Goal: Use online tool/utility: Utilize a website feature to perform a specific function

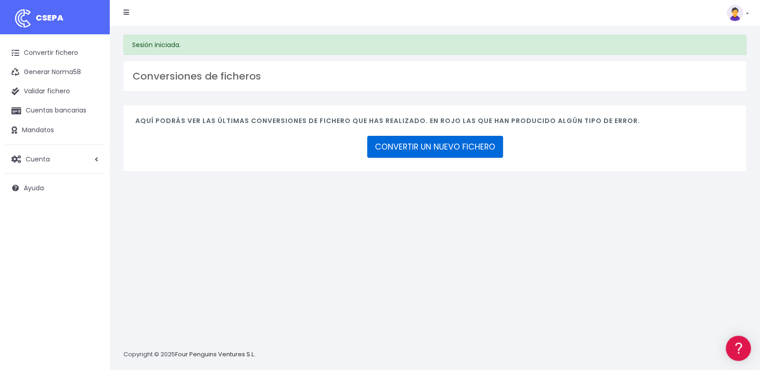
click at [462, 147] on link "CONVERTIR UN NUEVO FICHERO" at bounding box center [435, 147] width 136 height 22
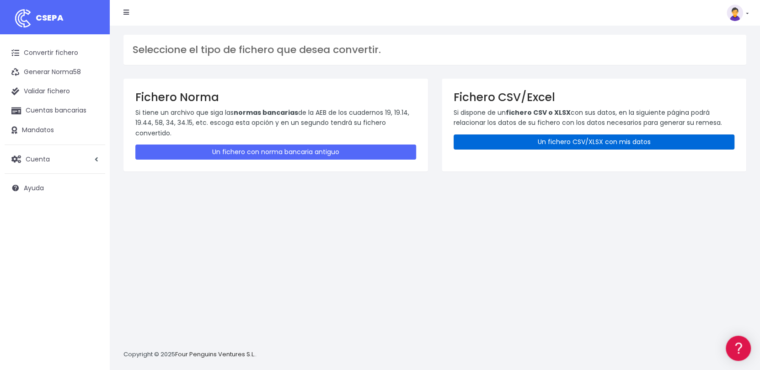
click at [561, 141] on link "Un fichero CSV/XLSX con mis datos" at bounding box center [593, 141] width 281 height 15
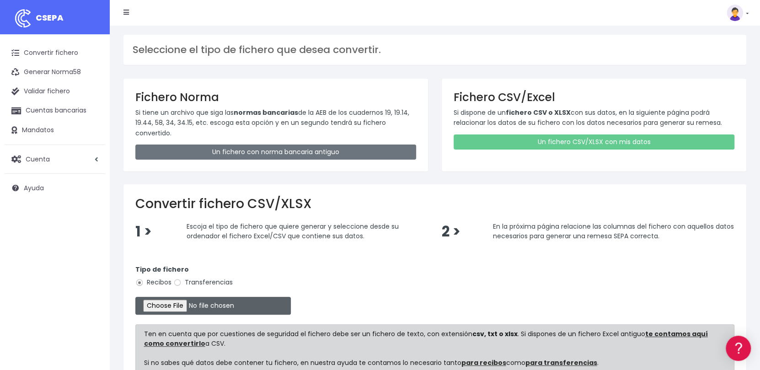
click at [175, 304] on input "file" at bounding box center [212, 306] width 155 height 18
type input "C:\fakepath\Remesa Comungest 17-09-25.xlsx"
click at [198, 300] on input "file" at bounding box center [212, 306] width 155 height 18
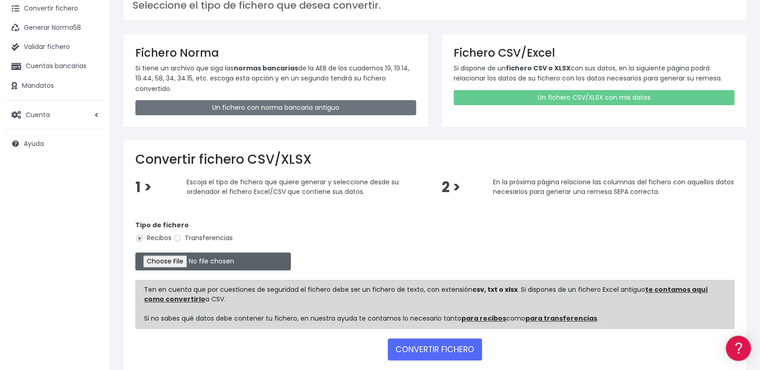
scroll to position [91, 0]
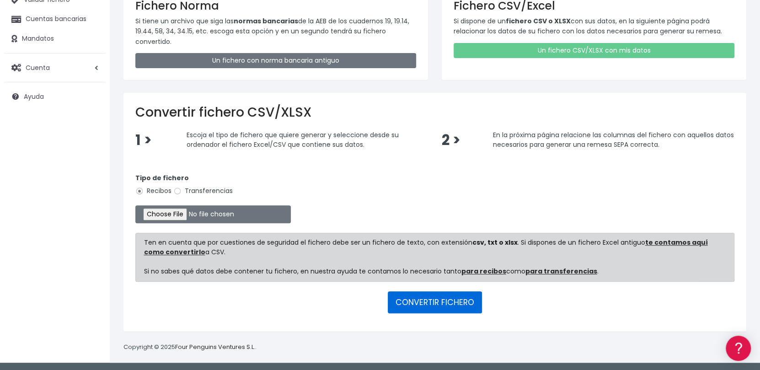
click at [438, 305] on button "CONVERTIR FICHERO" at bounding box center [435, 302] width 94 height 22
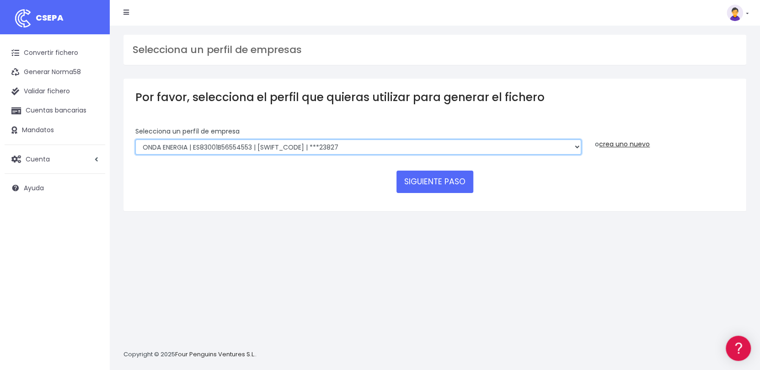
drag, startPoint x: 0, startPoint y: 0, endPoint x: 398, endPoint y: 145, distance: 423.2
click at [398, 145] on select "ONDA ENERGIA | ES83001B56554553 | [SWIFT_CODE] | ***23827 AICAVE | ES18001B1973…" at bounding box center [358, 147] width 446 height 16
select select "2843"
click at [135, 139] on select "ONDA ENERGIA | ES83001B56554553 | [SWIFT_CODE] | ***23827 AICAVE | ES18001B1973…" at bounding box center [358, 147] width 446 height 16
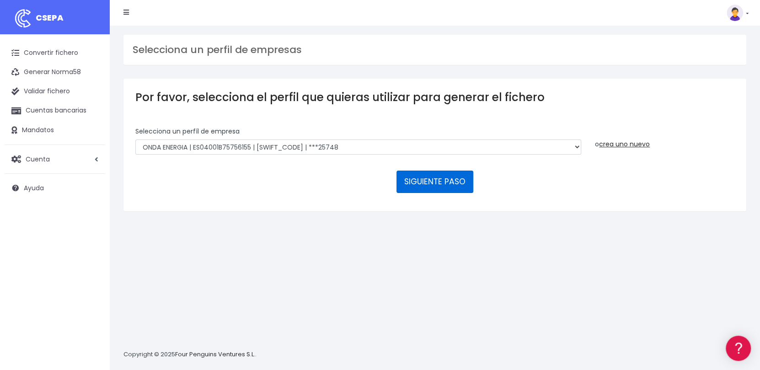
click at [438, 179] on button "SIGUIENTE PASO" at bounding box center [434, 181] width 77 height 22
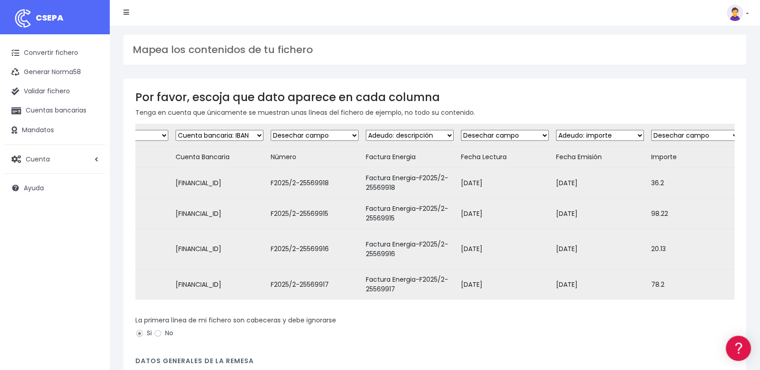
scroll to position [0, 450]
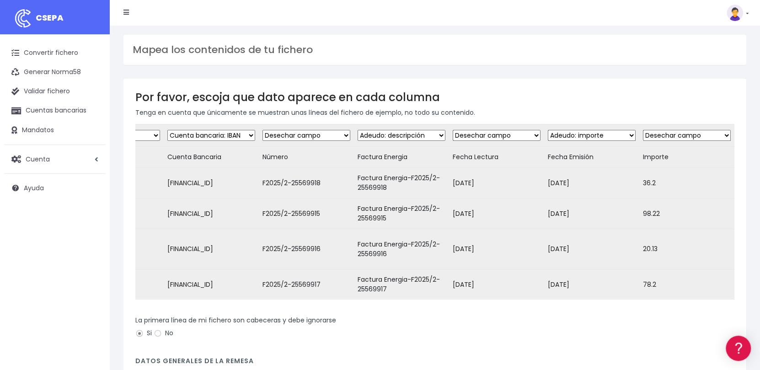
click at [611, 133] on select "Desechar campo Cliente: nombre Cliente: DNI Cliente: Email Cliente: Dirección C…" at bounding box center [592, 135] width 88 height 11
select select "dismiss"
click at [548, 130] on select "Desechar campo Cliente: nombre Cliente: DNI Cliente: Email Cliente: Dirección C…" at bounding box center [592, 135] width 88 height 11
click at [705, 133] on select "Desechar campo Cliente: nombre Cliente: DNI Cliente: Email Cliente: Dirección C…" at bounding box center [687, 135] width 88 height 11
select select "amount"
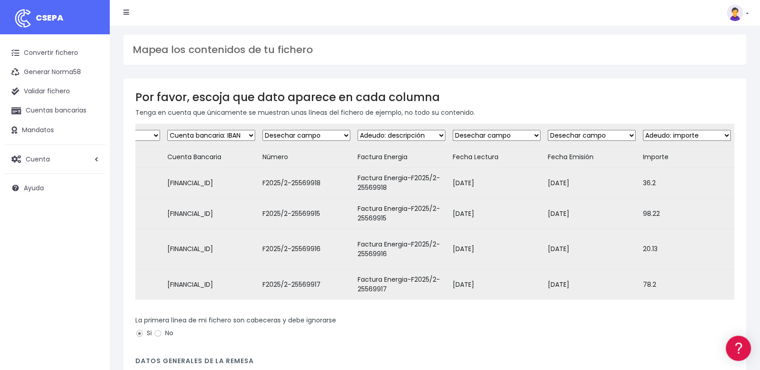
click at [643, 130] on select "Desechar campo Cliente: nombre Cliente: DNI Cliente: Email Cliente: Dirección C…" at bounding box center [687, 135] width 88 height 11
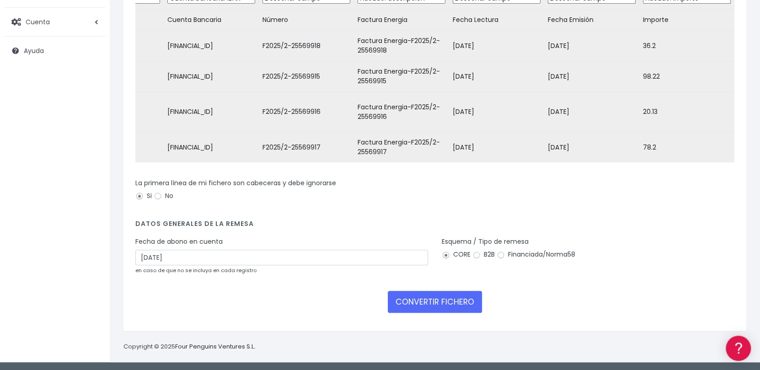
scroll to position [144, 0]
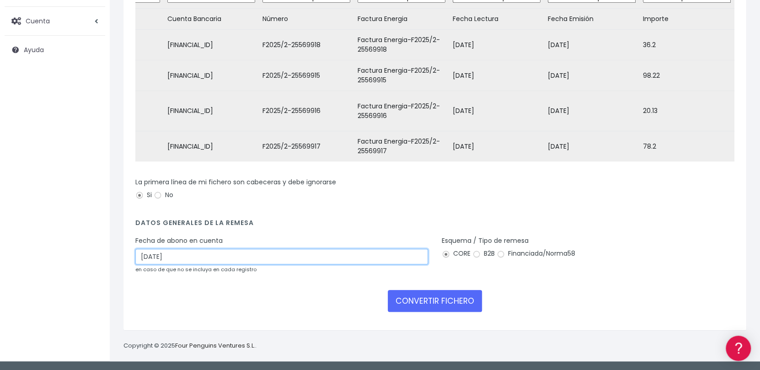
click at [319, 255] on input "19/09/2025" at bounding box center [281, 257] width 293 height 16
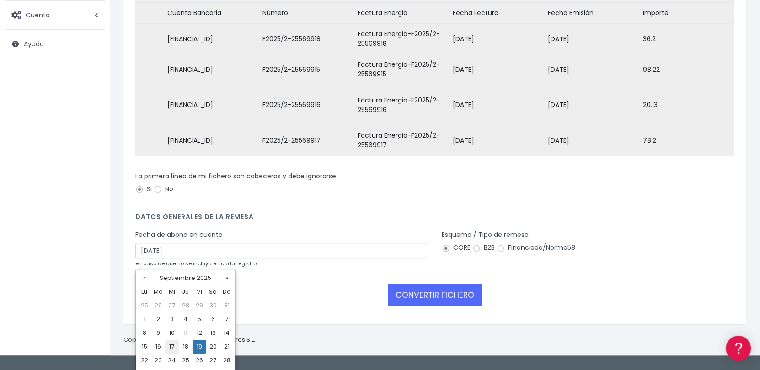
click at [172, 344] on td "17" at bounding box center [172, 347] width 14 height 14
type input "17/09/2025"
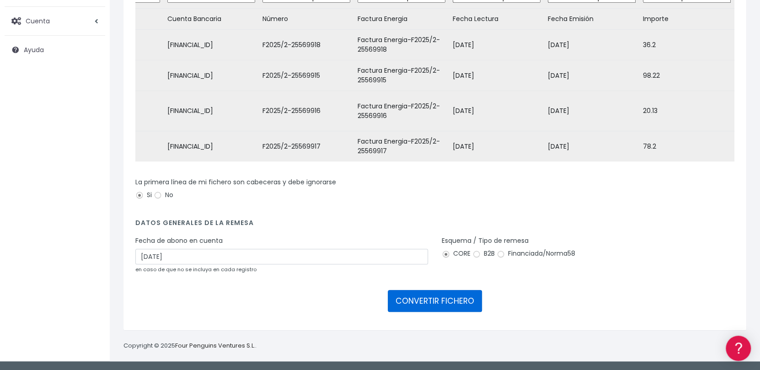
click at [454, 301] on button "CONVERTIR FICHERO" at bounding box center [435, 301] width 94 height 22
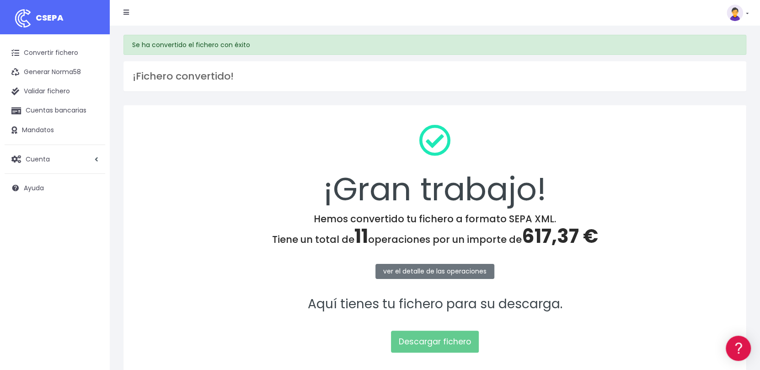
scroll to position [46, 0]
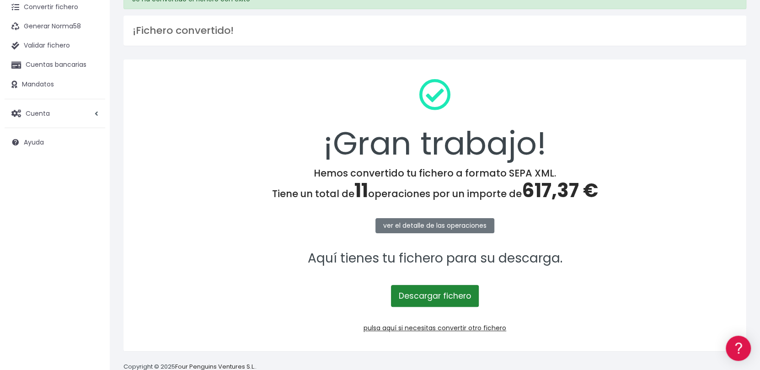
click at [427, 294] on link "Descargar fichero" at bounding box center [435, 296] width 88 height 22
click at [438, 328] on link "pulsa aquí si necesitas convertir otro fichero" at bounding box center [434, 327] width 143 height 9
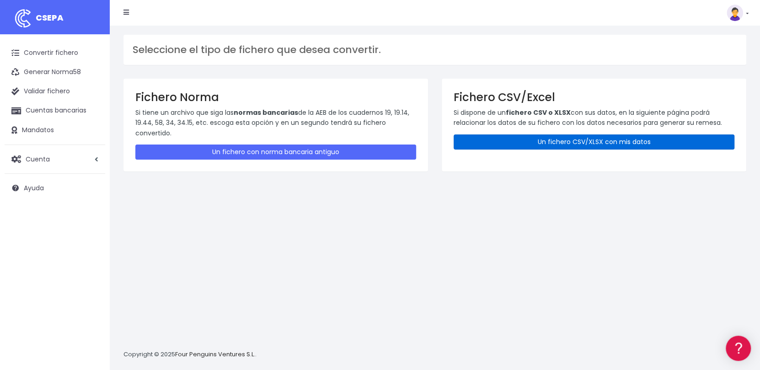
click at [570, 135] on link "Un fichero CSV/XLSX con mis datos" at bounding box center [593, 141] width 281 height 15
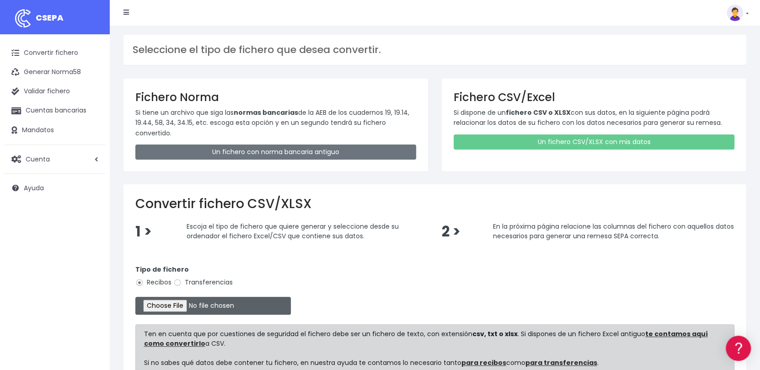
click at [183, 303] on input "file" at bounding box center [212, 306] width 155 height 18
type input "C:\fakepath\Remesa Jocarfe 17-09-25.xlsx"
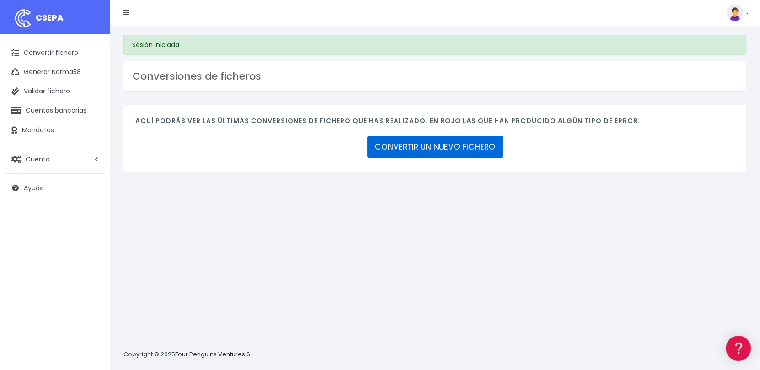
click at [461, 151] on link "CONVERTIR UN NUEVO FICHERO" at bounding box center [435, 147] width 136 height 22
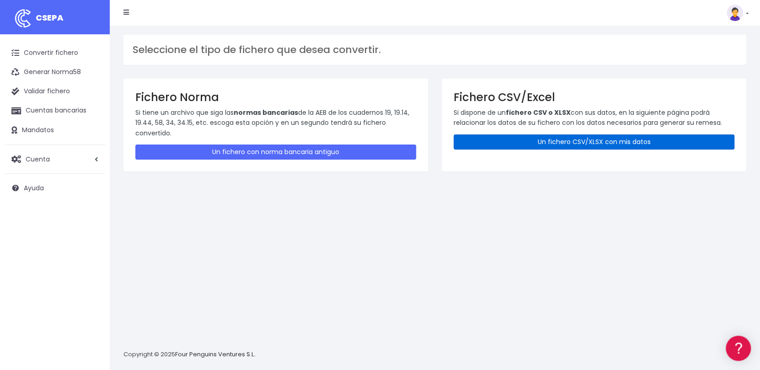
click at [536, 138] on link "Un fichero CSV/XLSX con mis datos" at bounding box center [593, 141] width 281 height 15
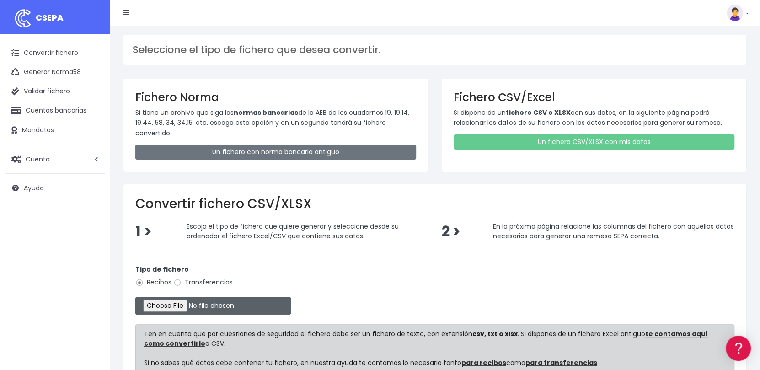
click at [176, 307] on input "file" at bounding box center [212, 306] width 155 height 18
type input "C:\fakepath\Remesa Gestion [DATE].xlsx"
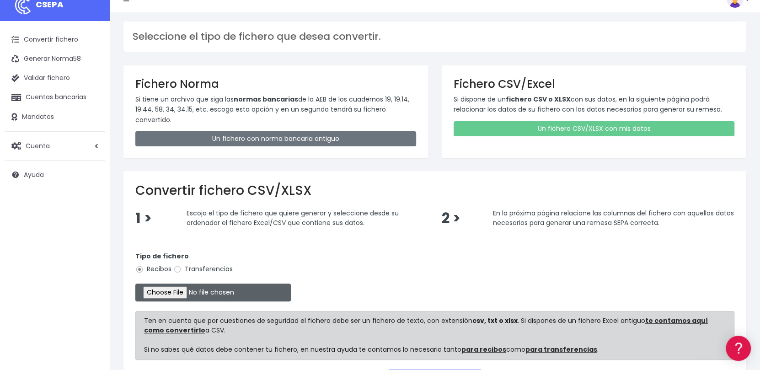
scroll to position [91, 0]
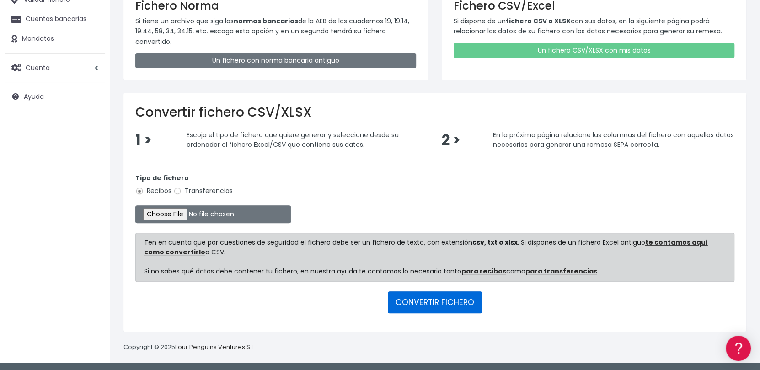
click at [442, 299] on button "CONVERTIR FICHERO" at bounding box center [435, 302] width 94 height 22
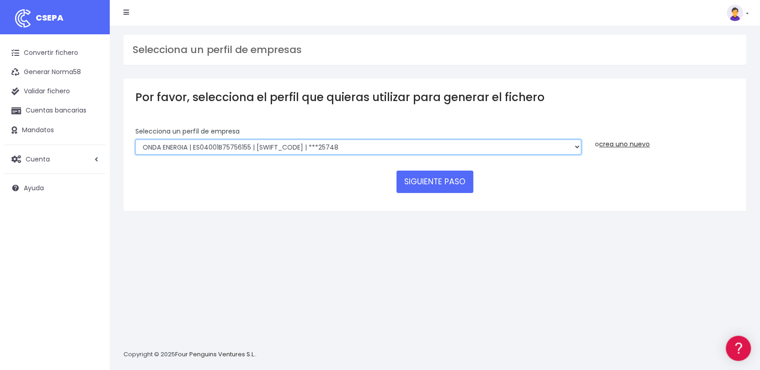
click at [457, 144] on select "ONDA ENERGIA | ES83001B56554553 | [SWIFT_CODE] | ***23827 AICAVE | ES18001B1973…" at bounding box center [358, 147] width 446 height 16
select select "2848"
click at [135, 139] on select "ONDA ENERGIA | ES83001B56554553 | [SWIFT_CODE] | ***23827 AICAVE | ES18001B1973…" at bounding box center [358, 147] width 446 height 16
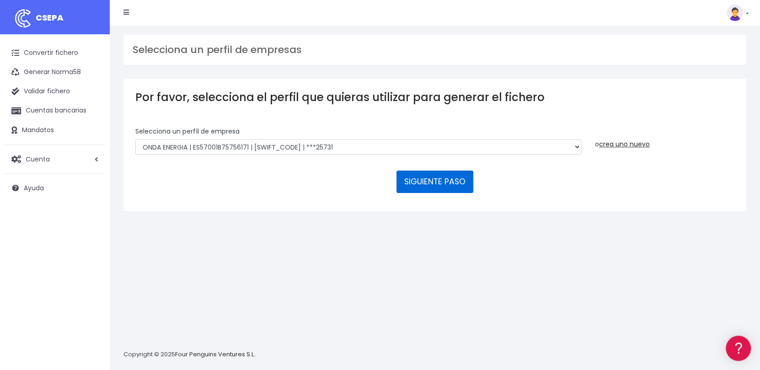
click at [414, 182] on button "SIGUIENTE PASO" at bounding box center [434, 181] width 77 height 22
